Goal: Use online tool/utility: Utilize a website feature to perform a specific function

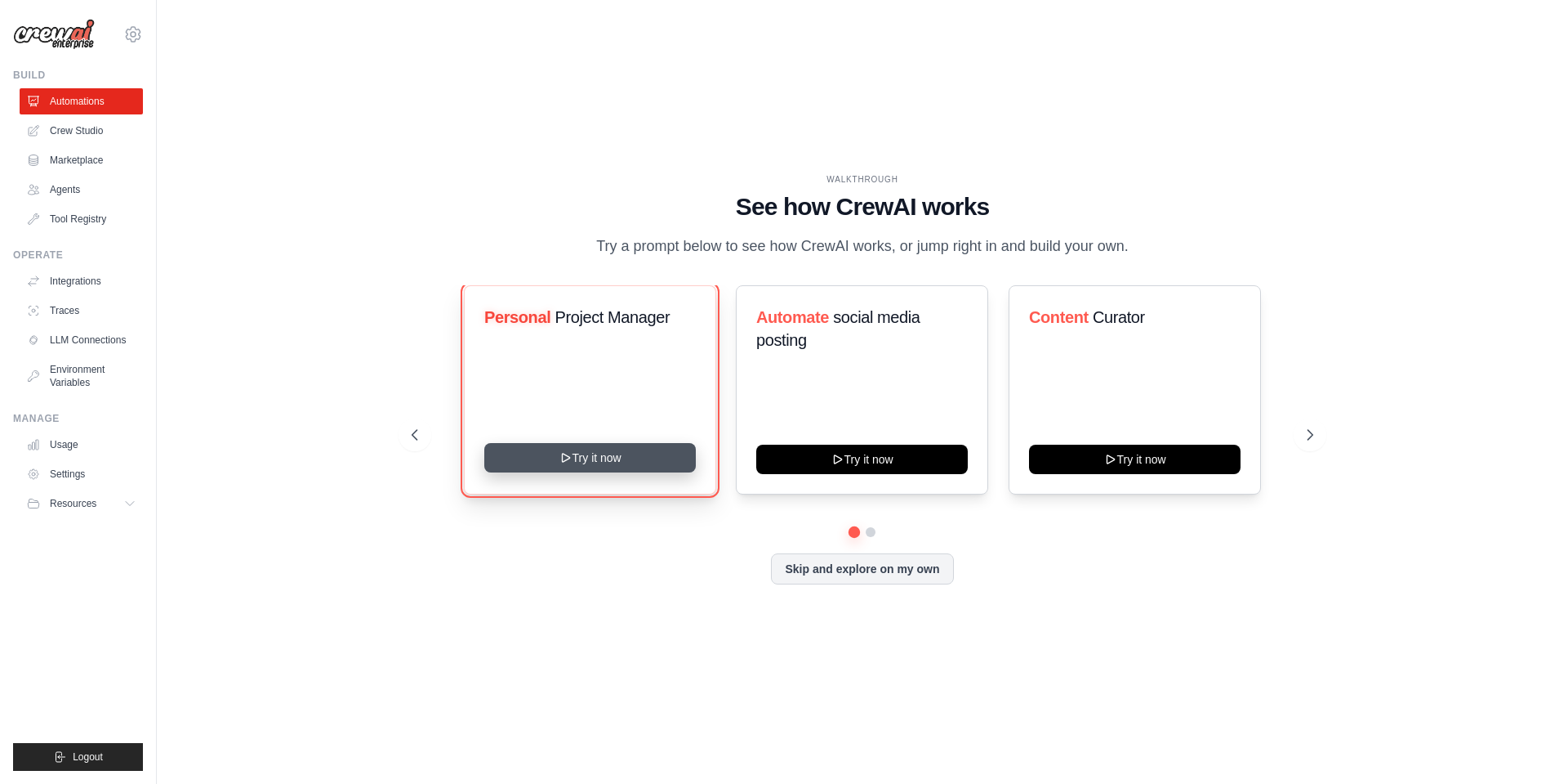
click at [588, 465] on button "Try it now" at bounding box center [590, 458] width 212 height 30
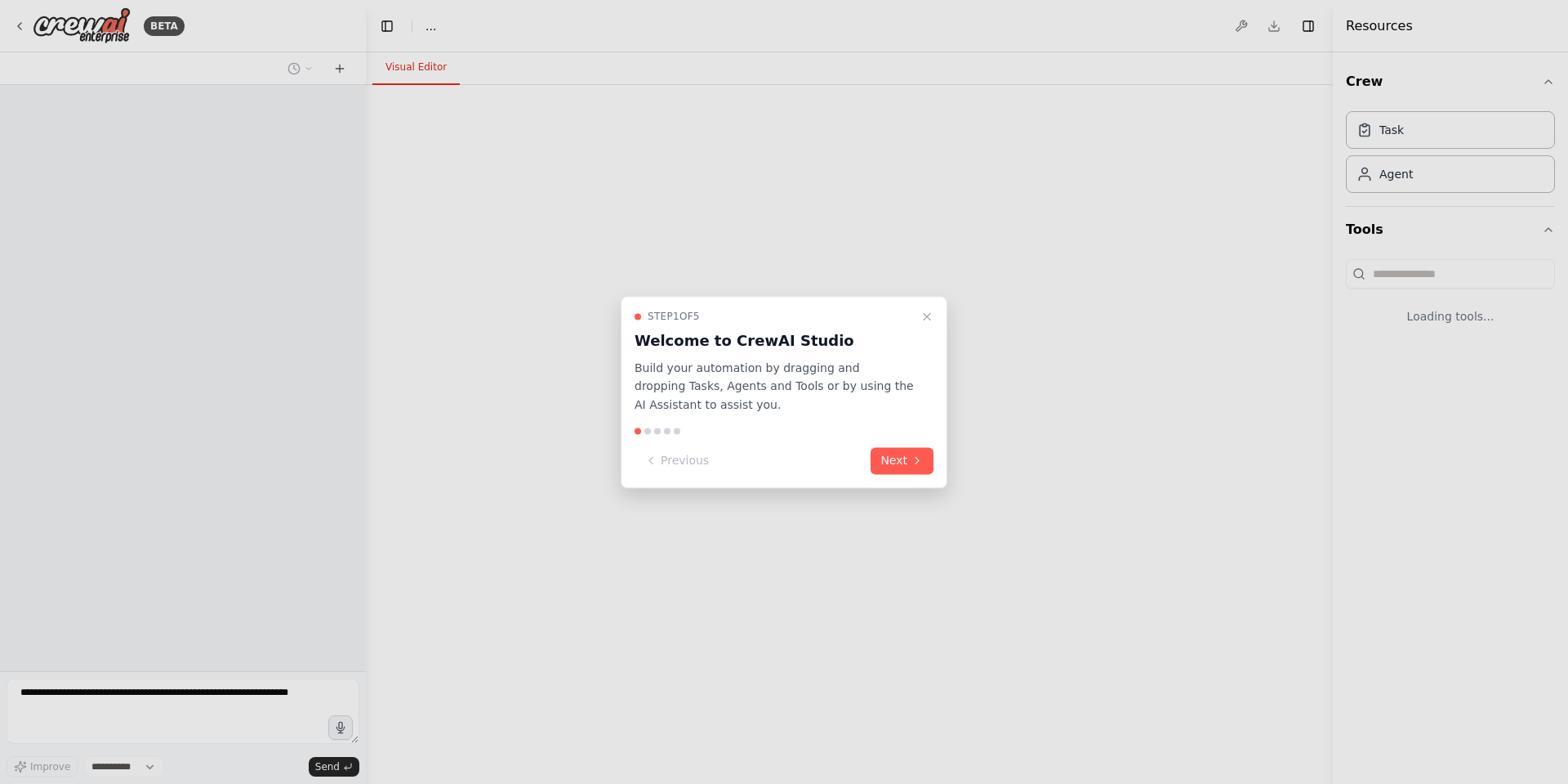
select select "****"
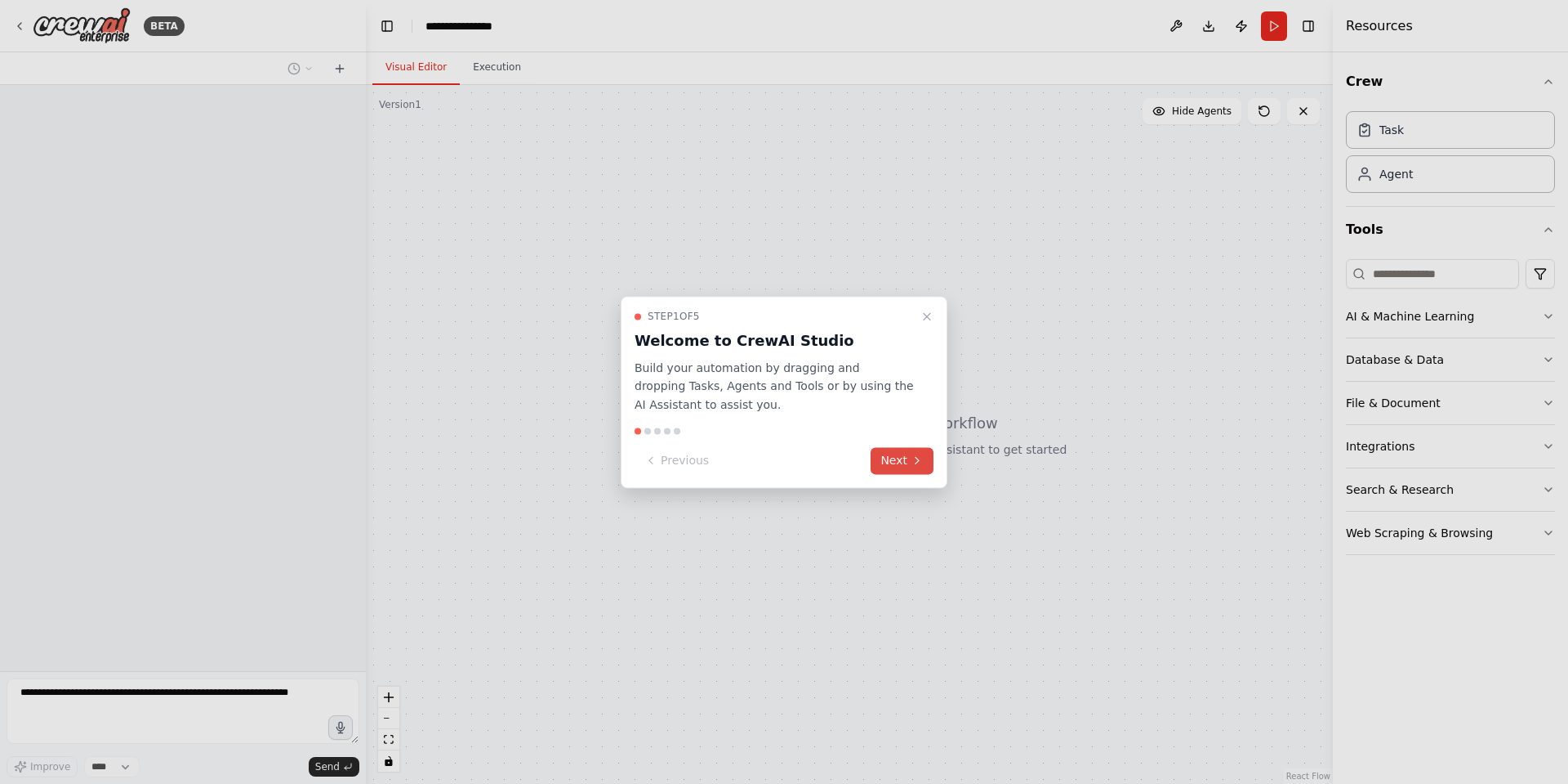
click at [911, 465] on icon at bounding box center [918, 461] width 13 height 13
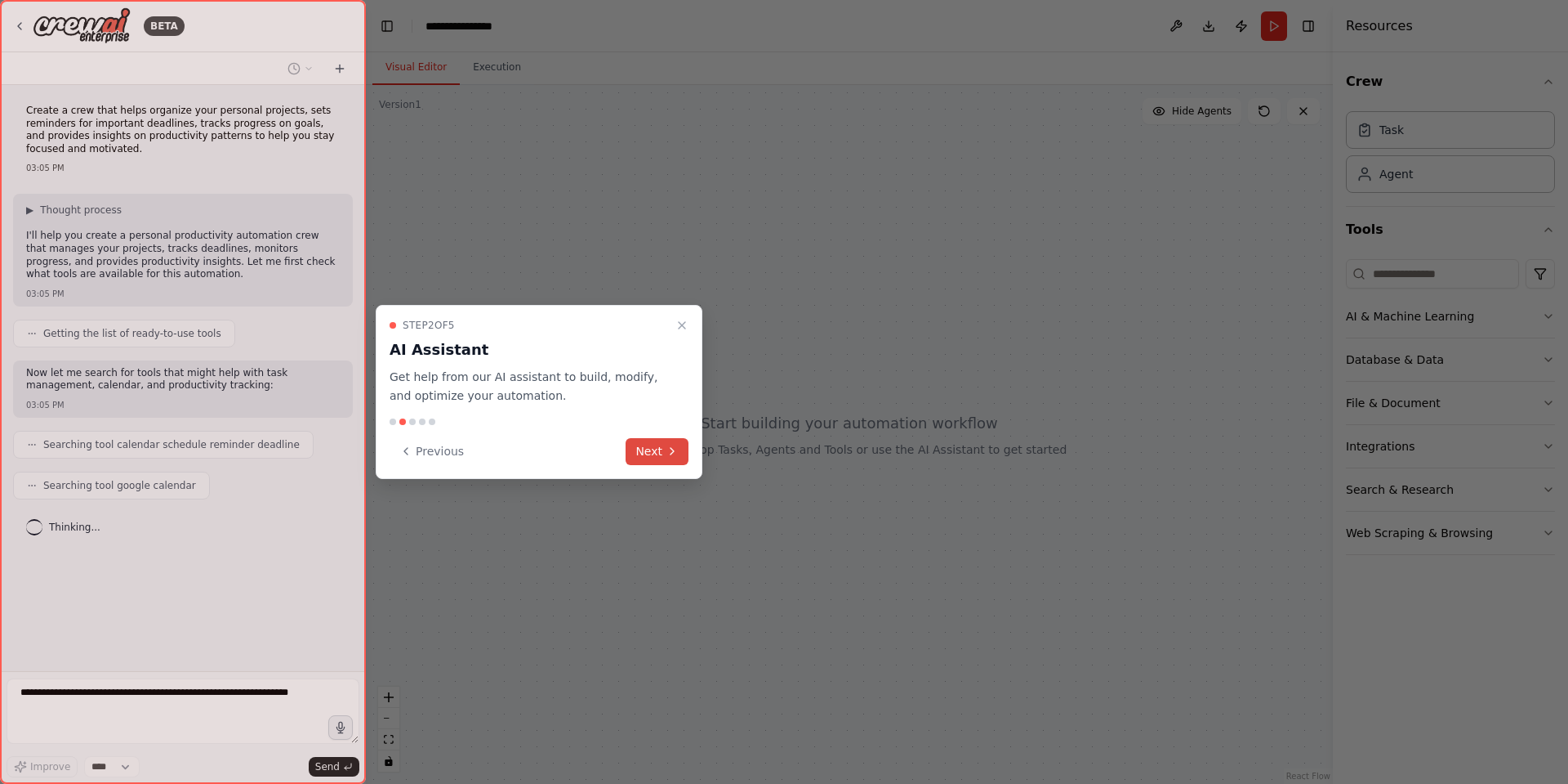
click at [660, 460] on button "Next" at bounding box center [657, 451] width 63 height 27
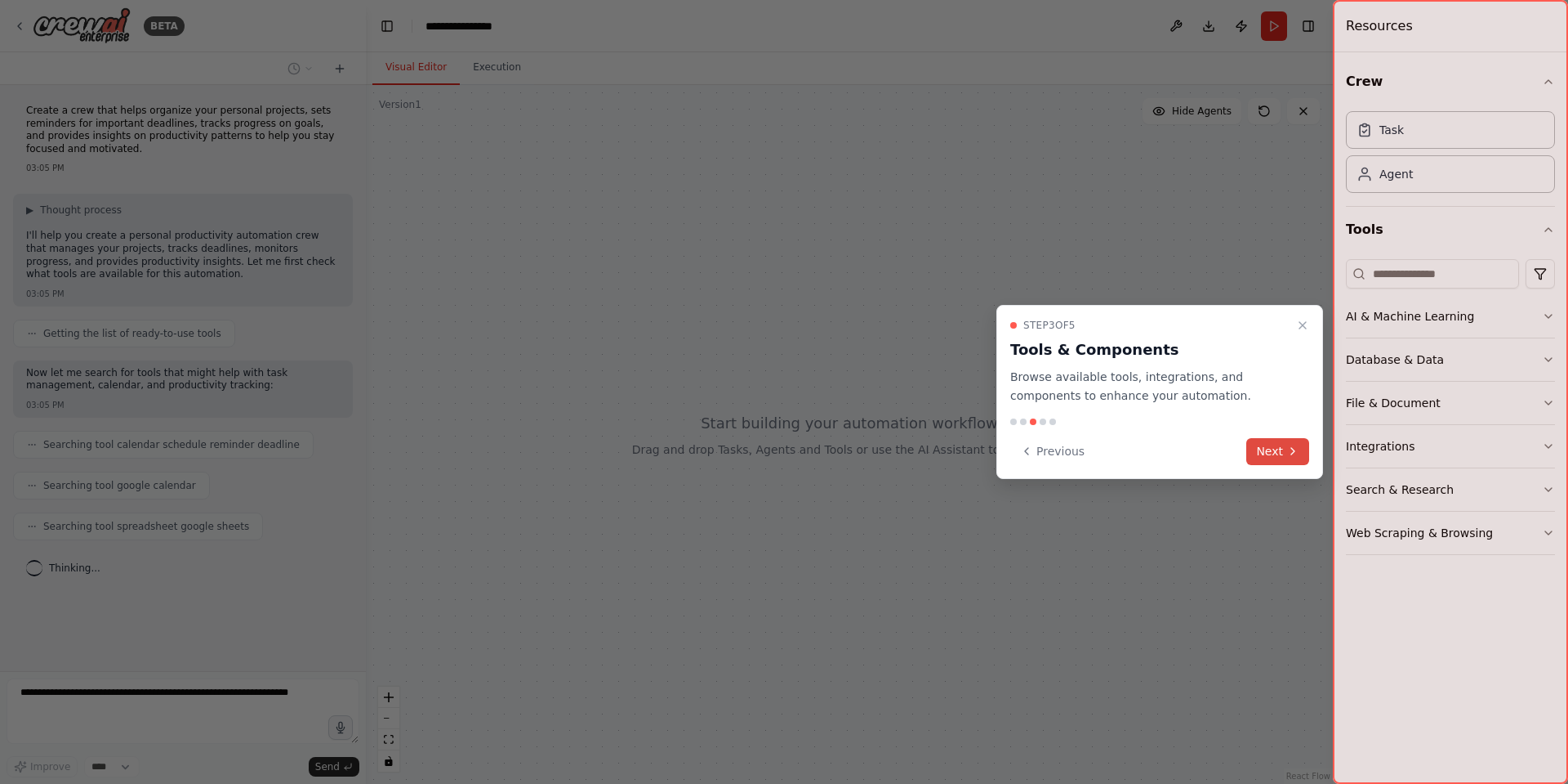
click at [1294, 454] on icon at bounding box center [1293, 451] width 13 height 13
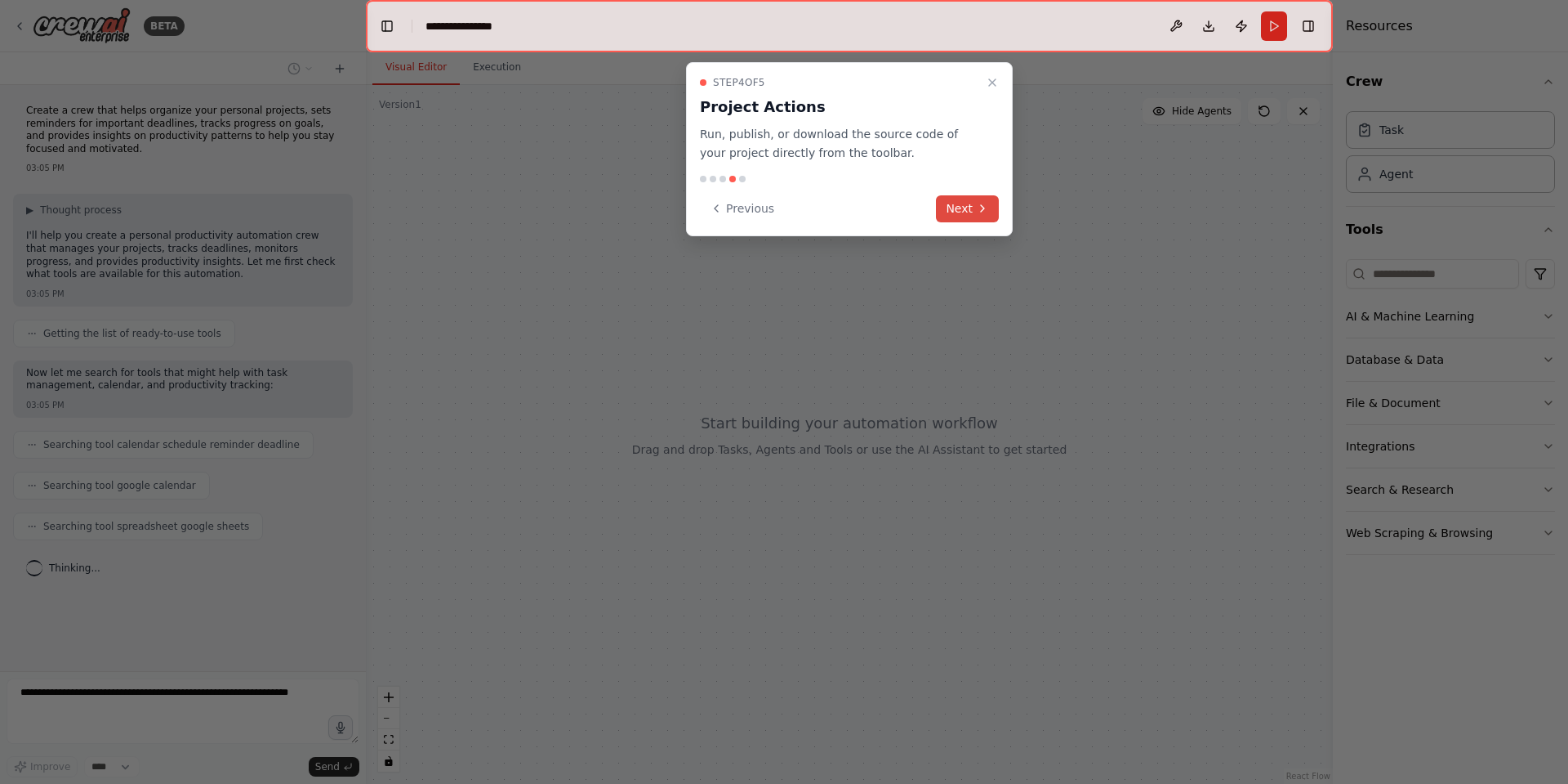
click at [972, 209] on button "Next" at bounding box center [968, 208] width 63 height 27
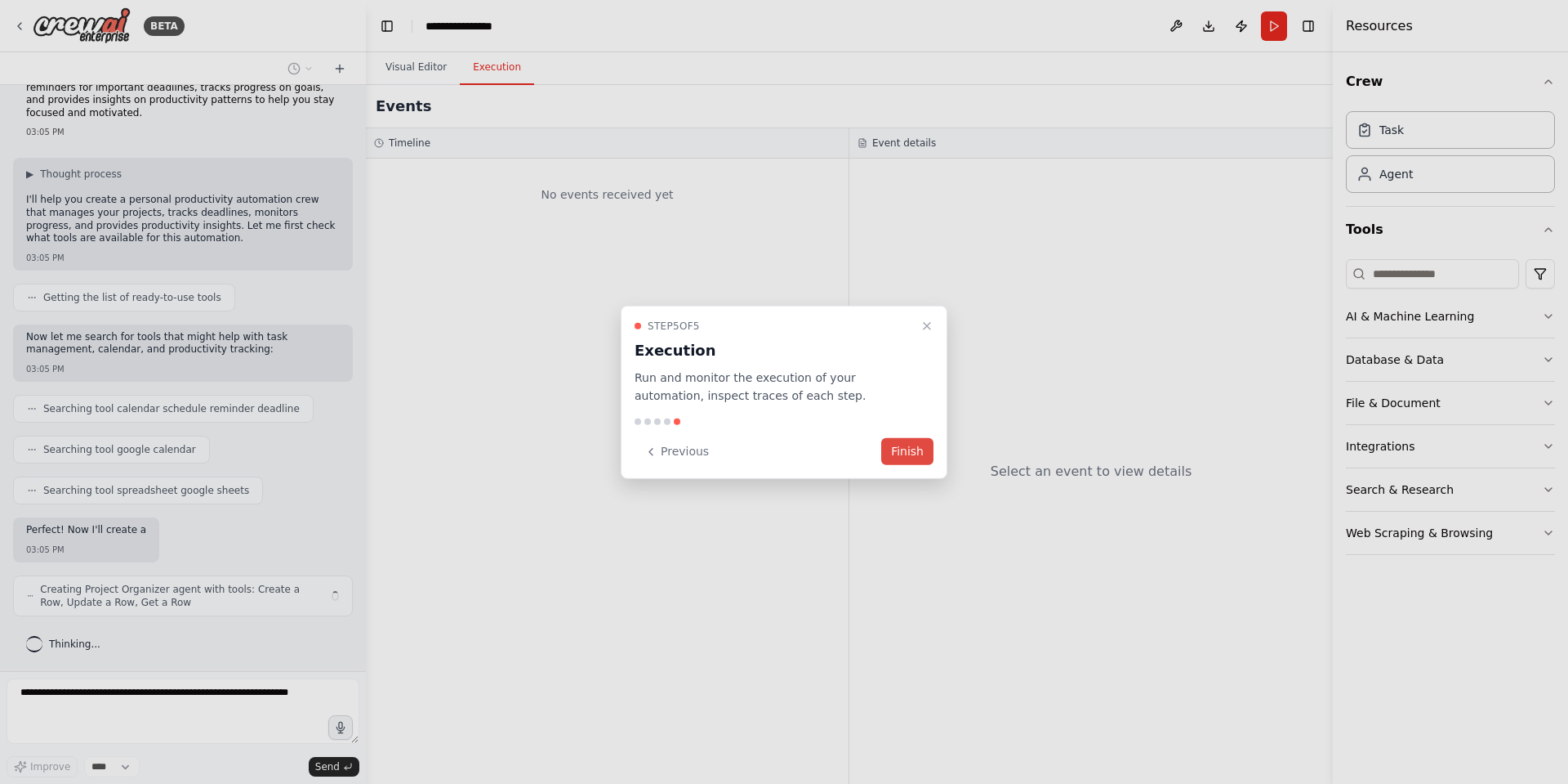
scroll to position [48, 0]
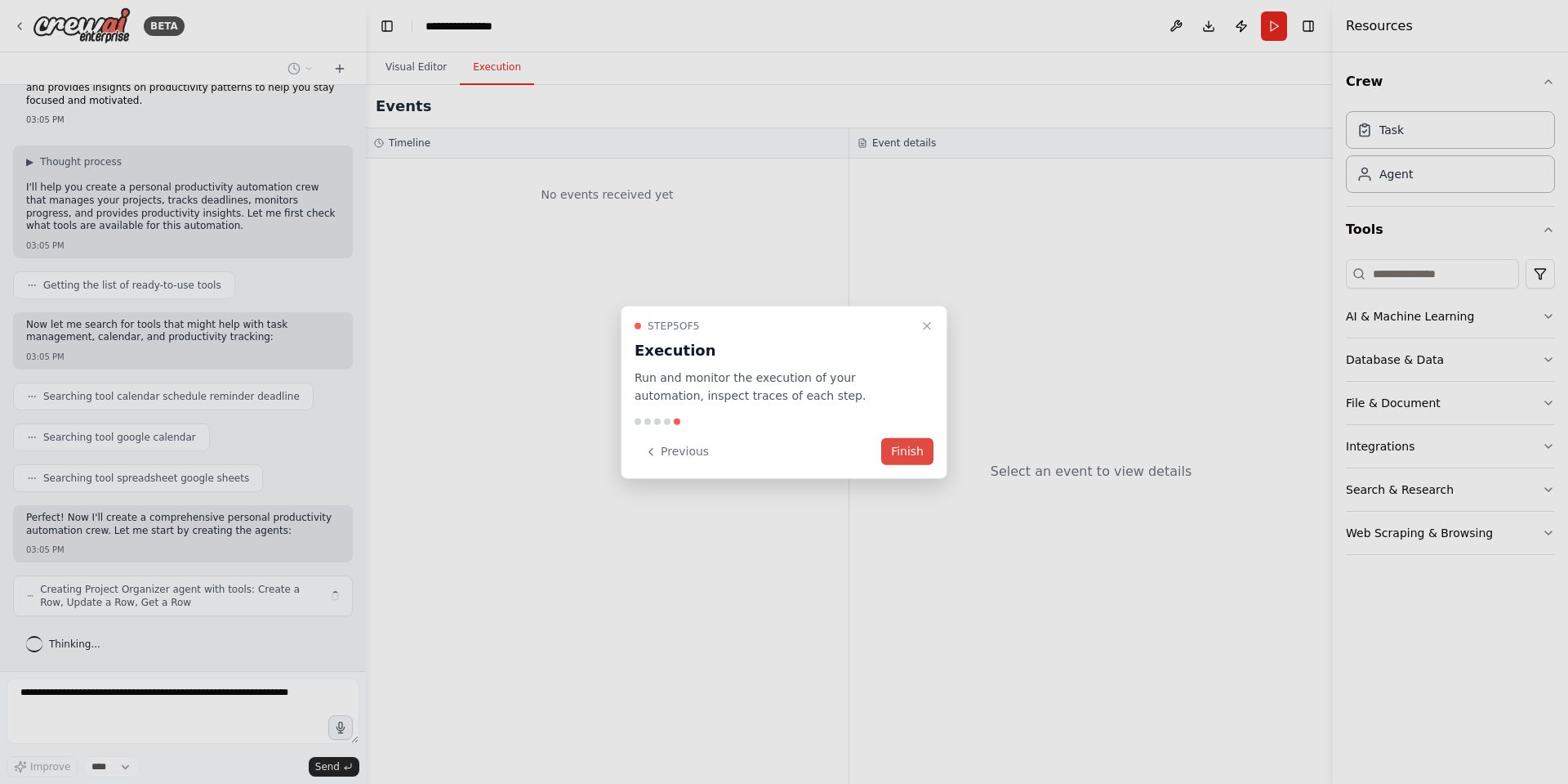
click at [918, 452] on button "Finish" at bounding box center [907, 451] width 53 height 27
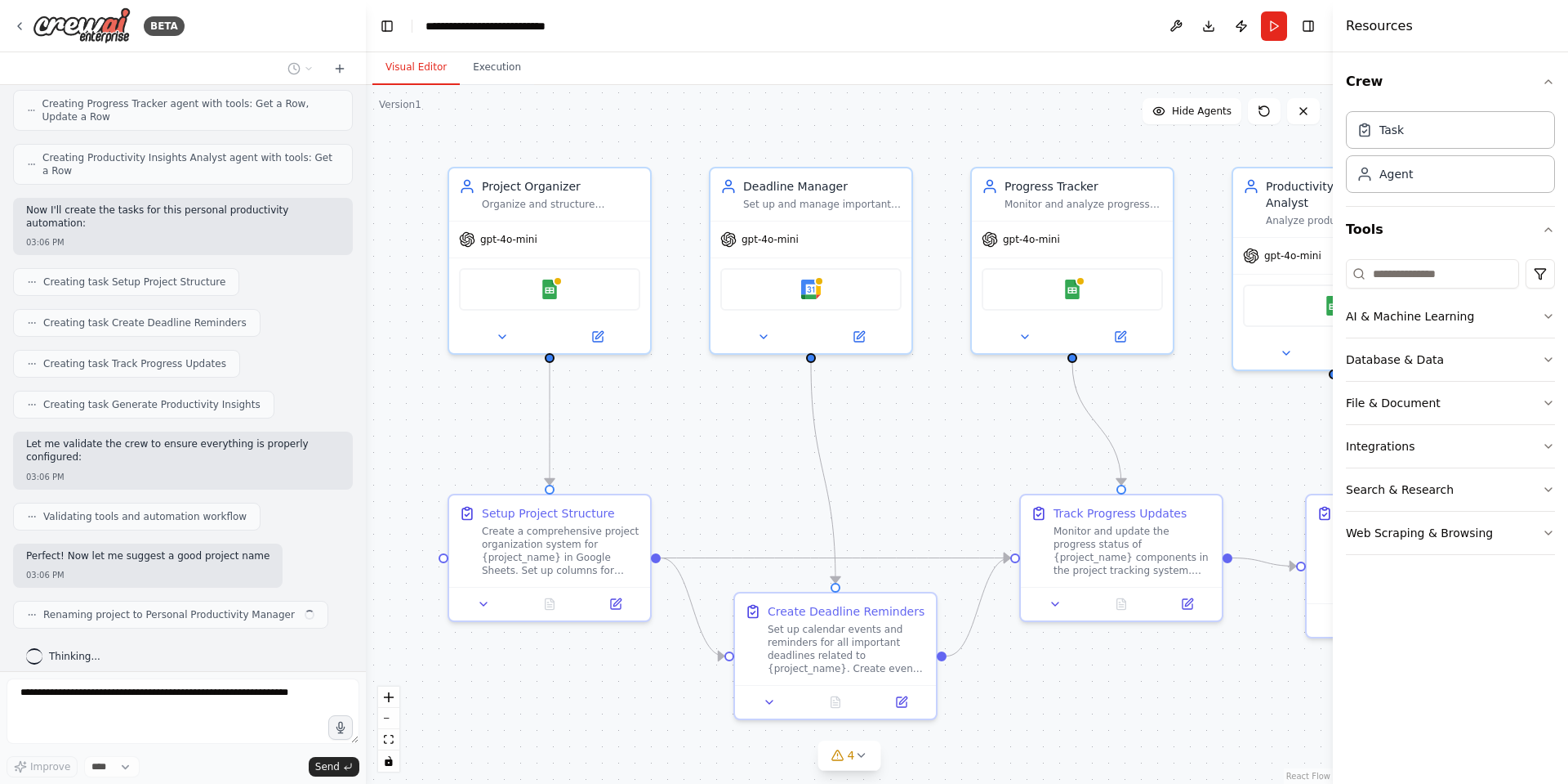
scroll to position [653, 0]
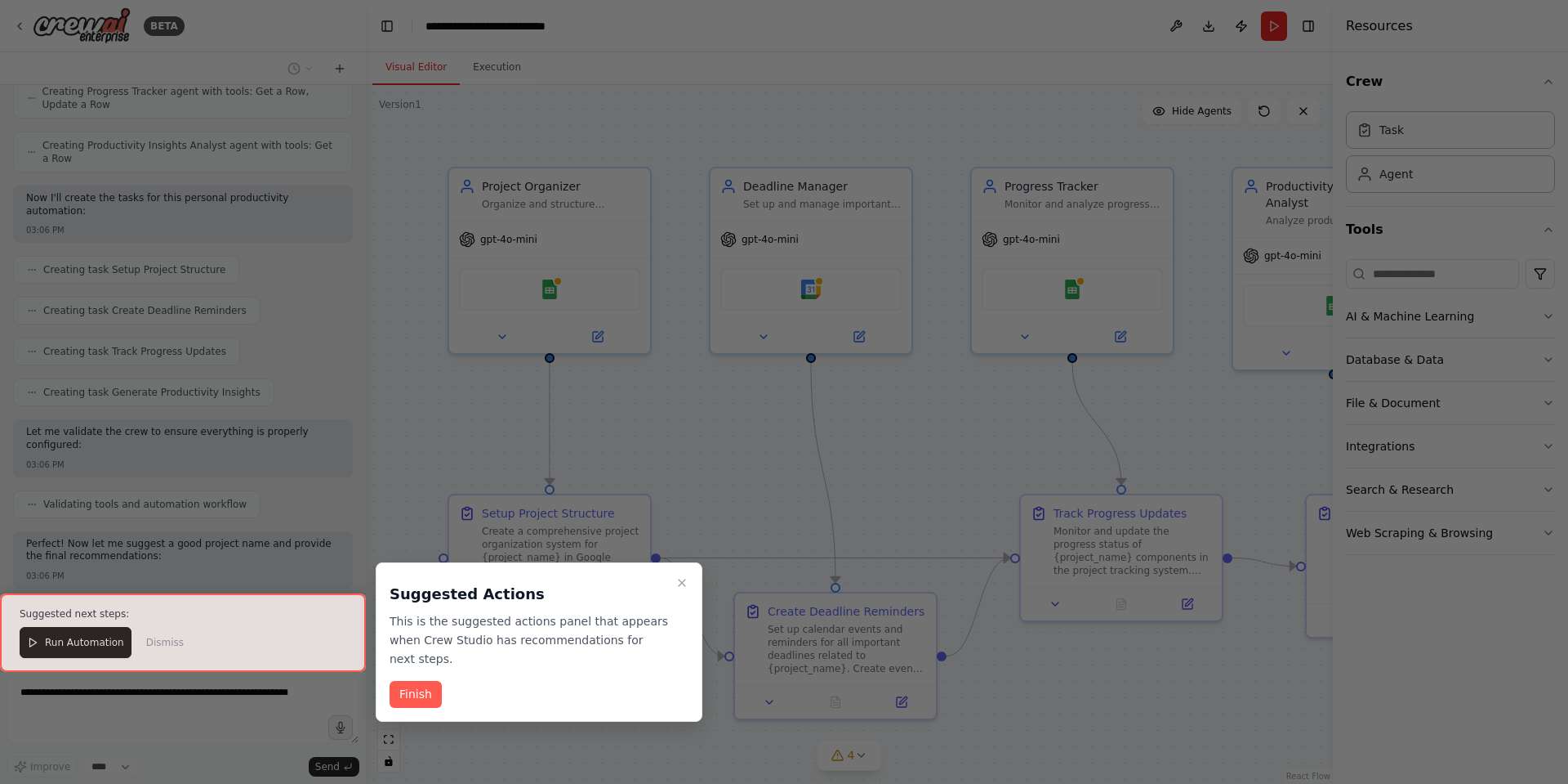
click at [72, 638] on div at bounding box center [183, 632] width 366 height 79
click at [417, 681] on button "Finish" at bounding box center [415, 694] width 53 height 27
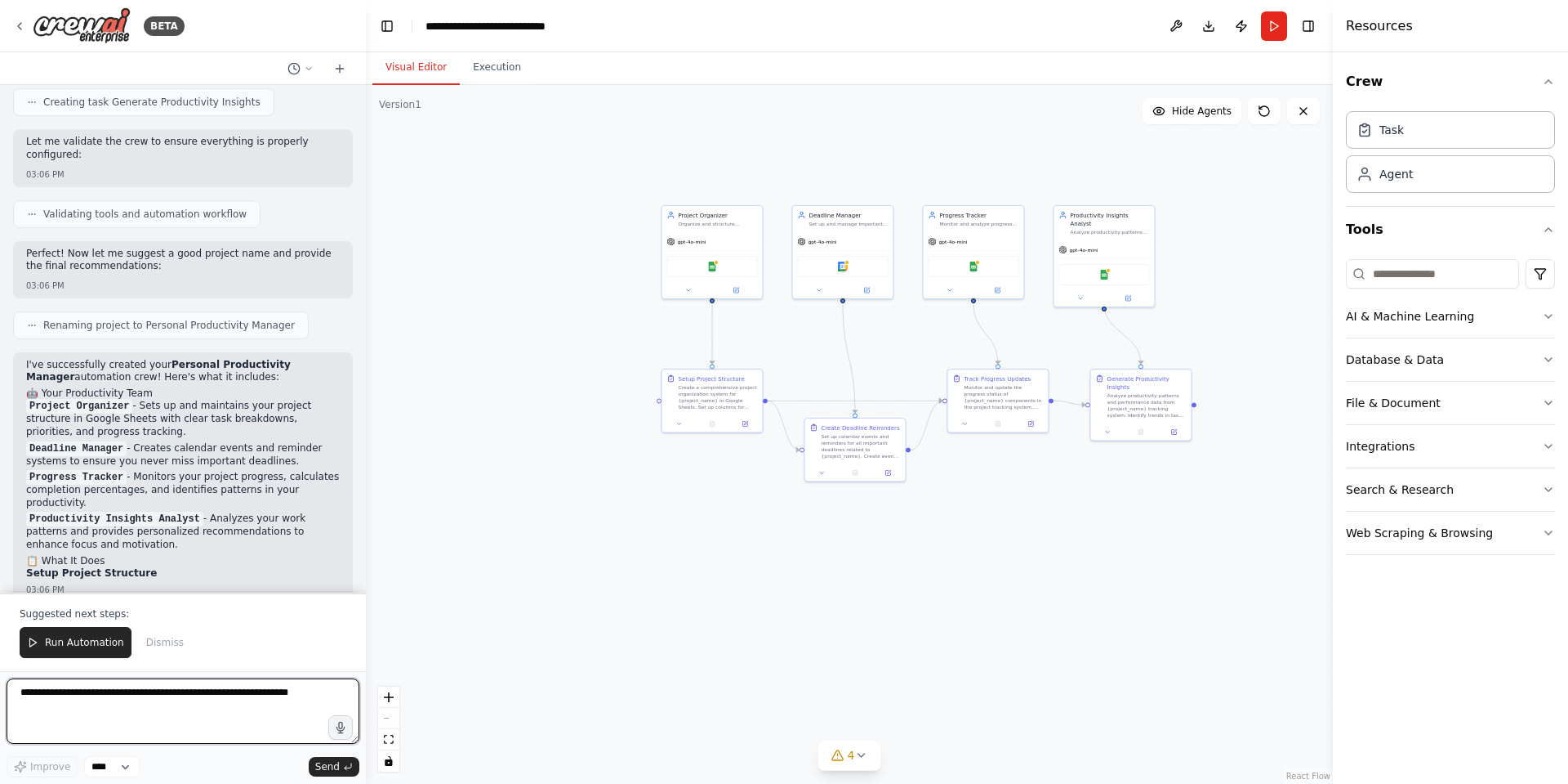
scroll to position [956, 0]
